Goal: Check status: Check status

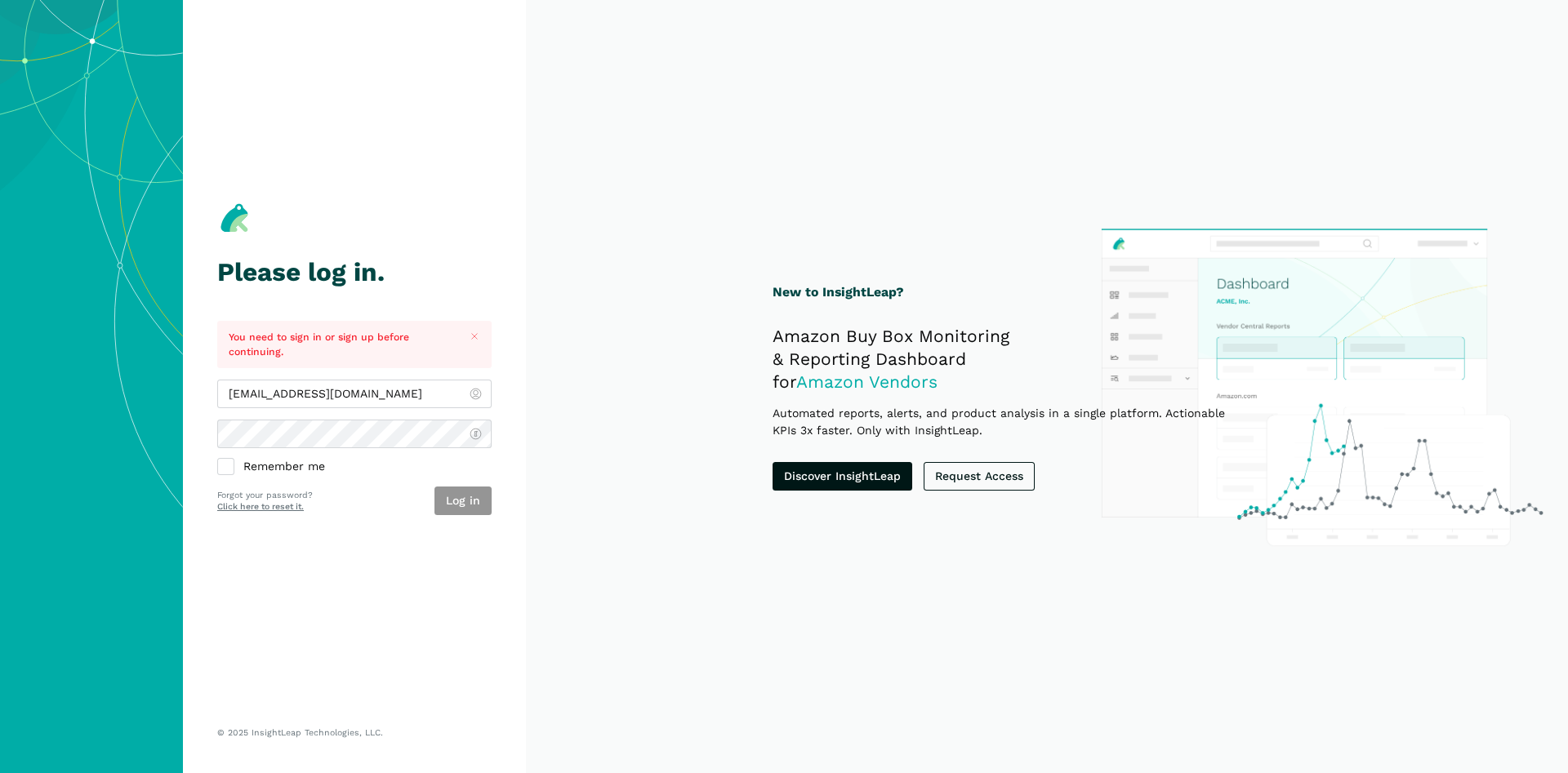
type input "[EMAIL_ADDRESS][DOMAIN_NAME]"
click at [480, 510] on button "Log in" at bounding box center [463, 501] width 58 height 29
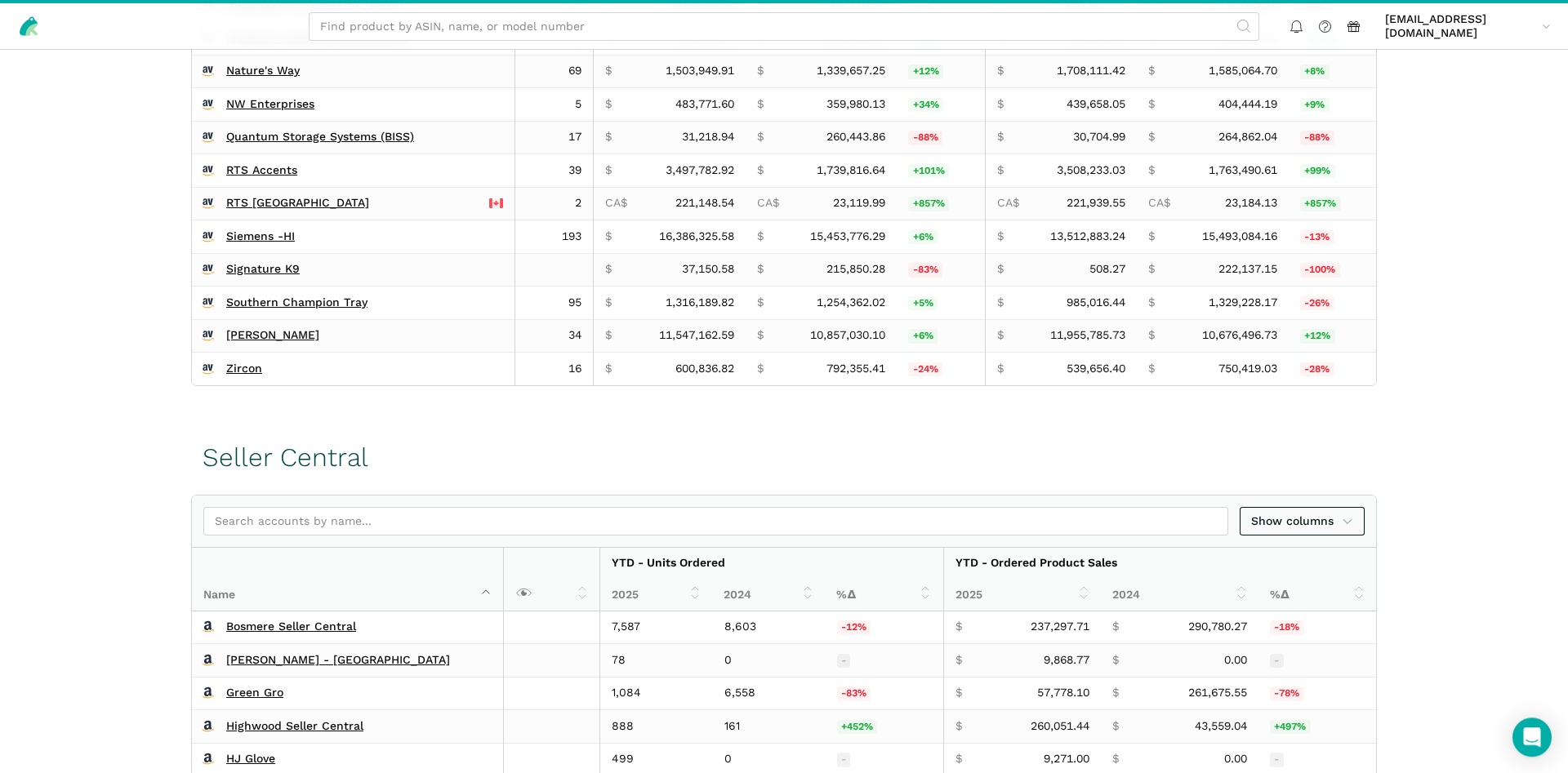
scroll to position [557, 0]
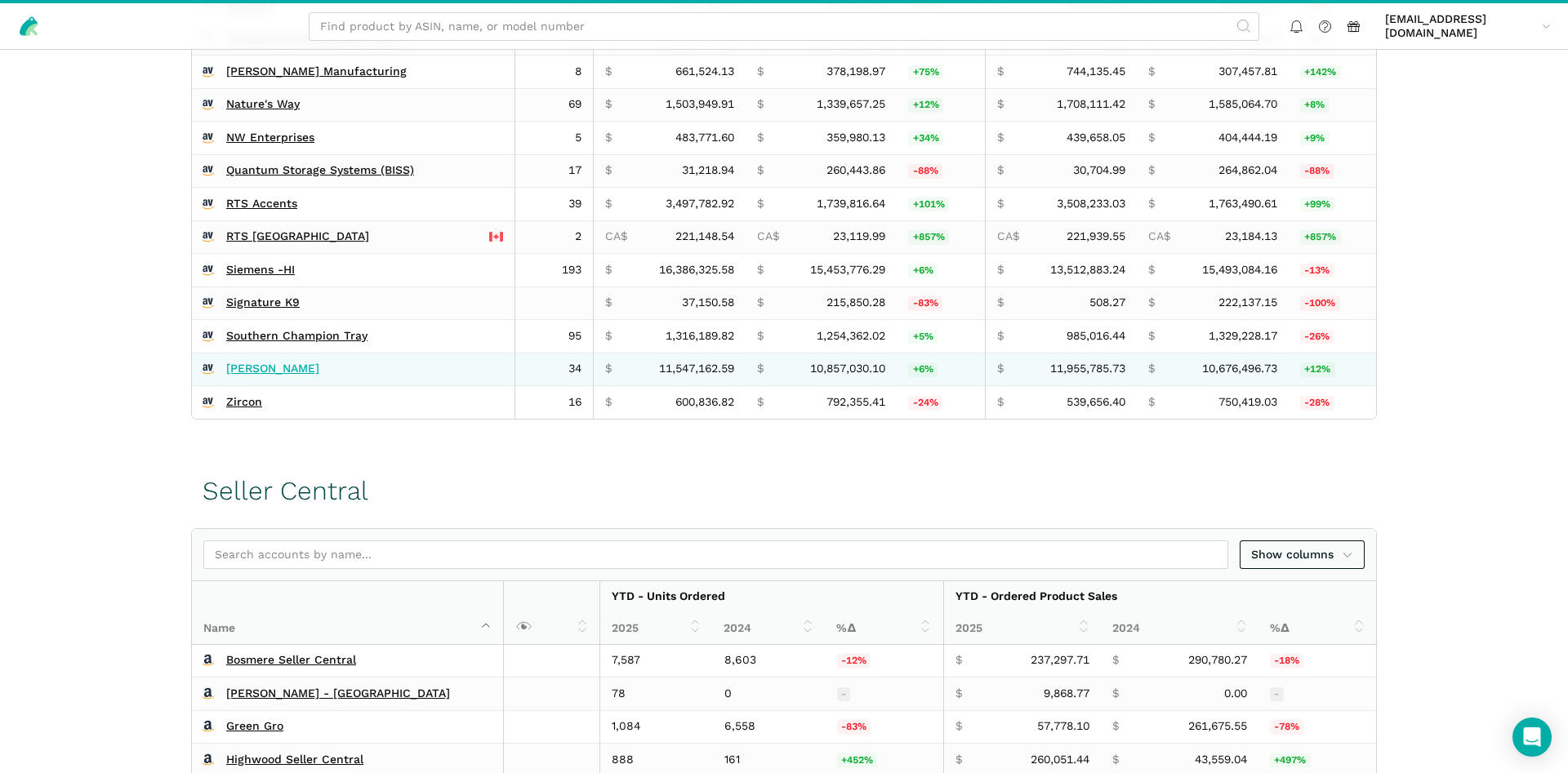
click at [260, 369] on link "[PERSON_NAME]" at bounding box center [273, 368] width 93 height 14
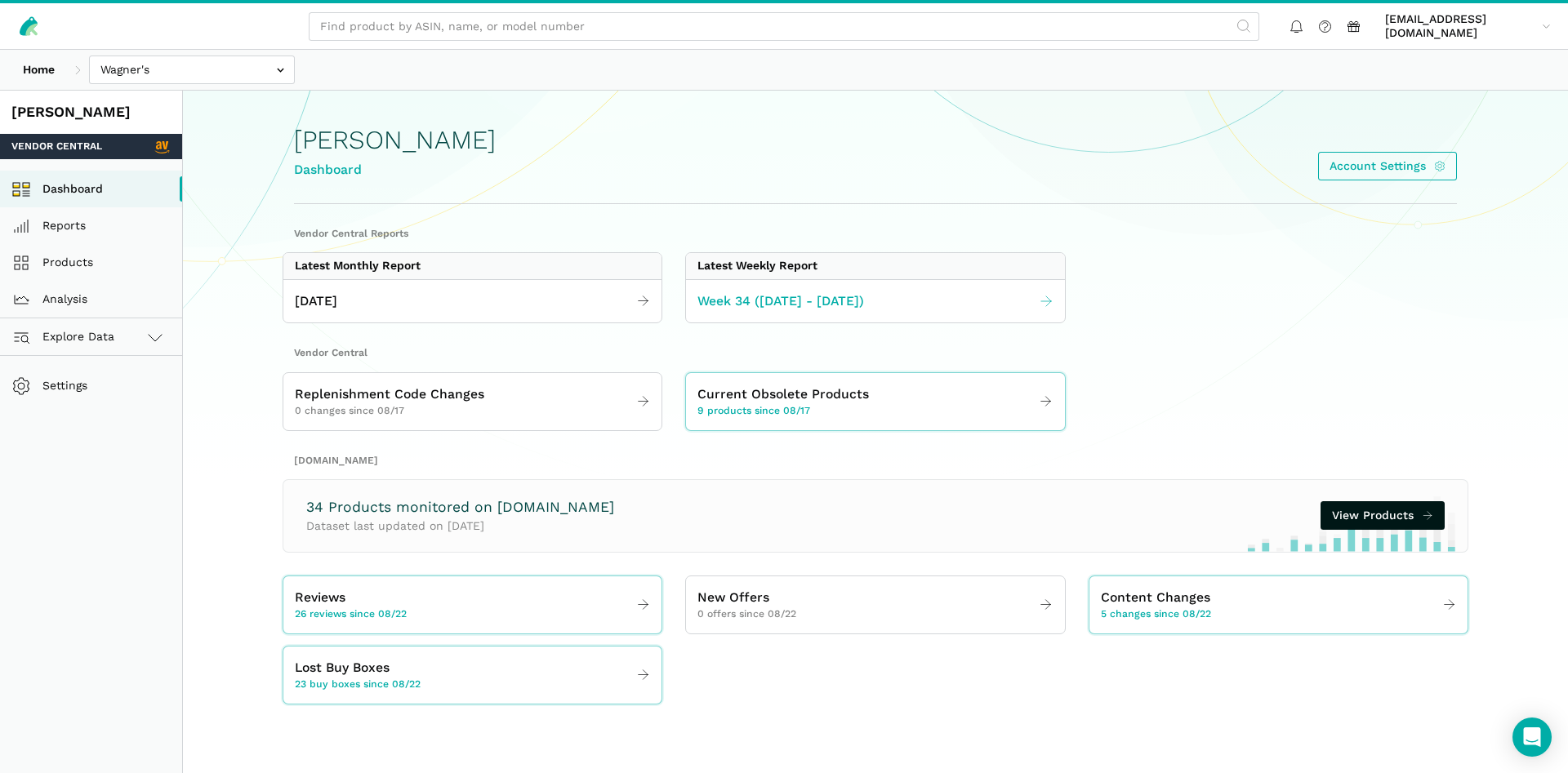
click at [780, 290] on link "Week 34 ([DATE] - [DATE])" at bounding box center [875, 301] width 378 height 32
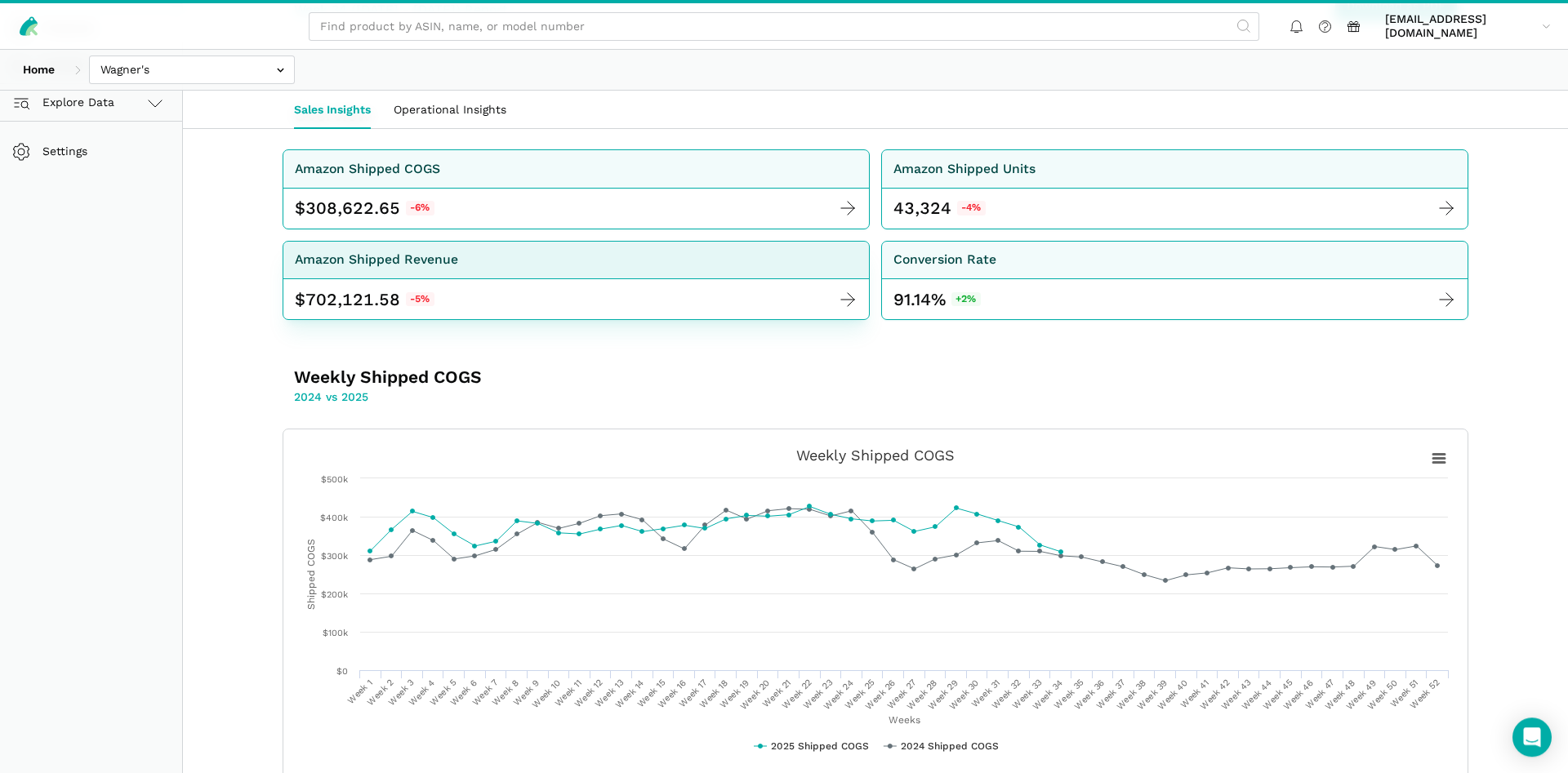
scroll to position [249, 0]
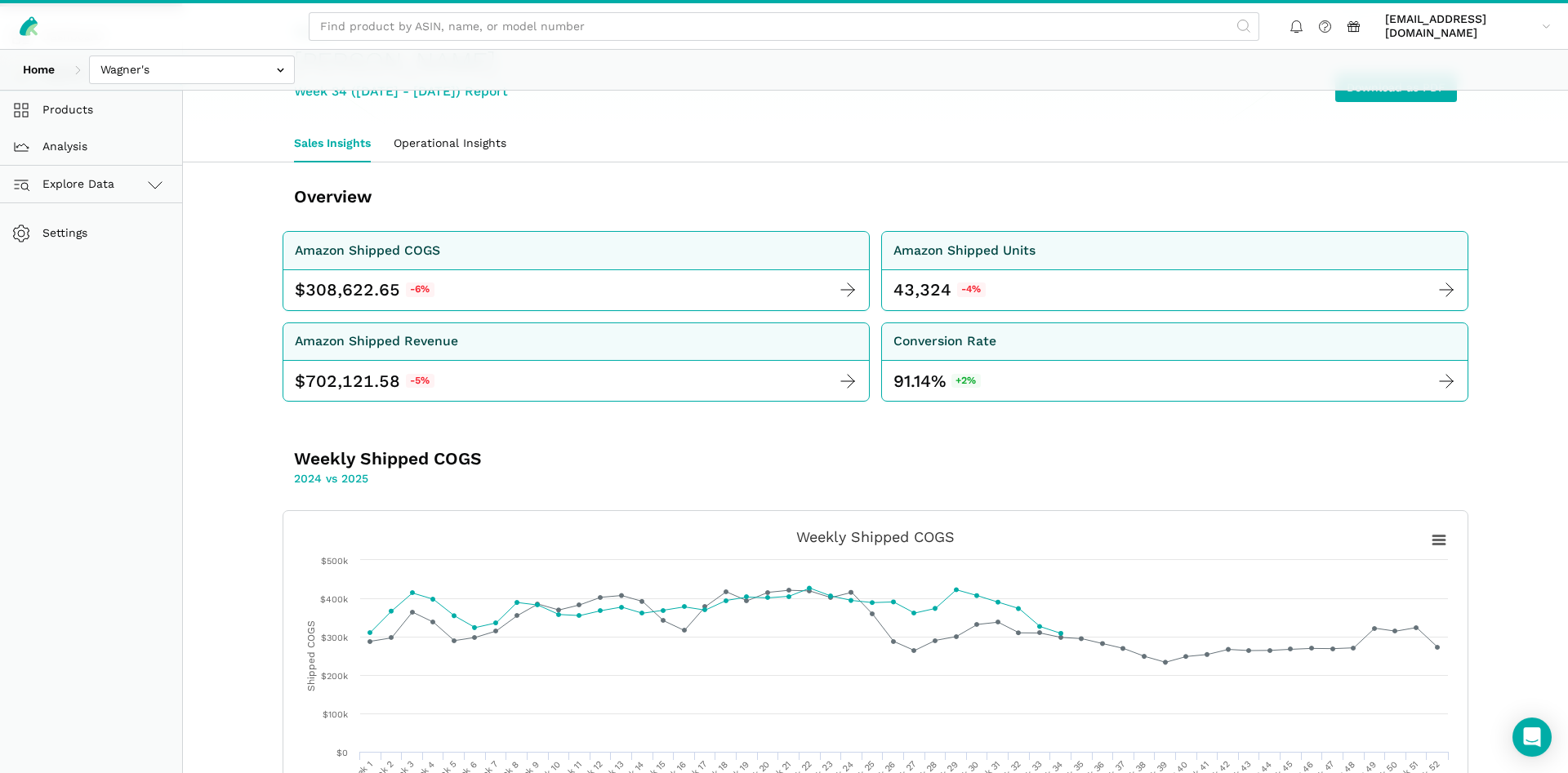
scroll to position [167, 0]
